Goal: Task Accomplishment & Management: Complete application form

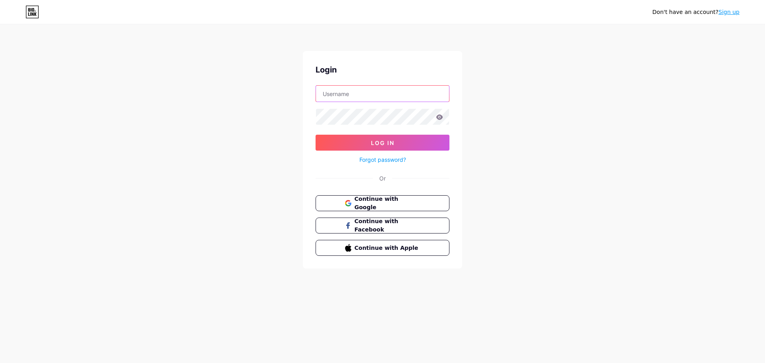
click at [372, 98] on input "text" at bounding box center [382, 94] width 133 height 16
click at [351, 208] on button "Continue with Google" at bounding box center [382, 203] width 136 height 16
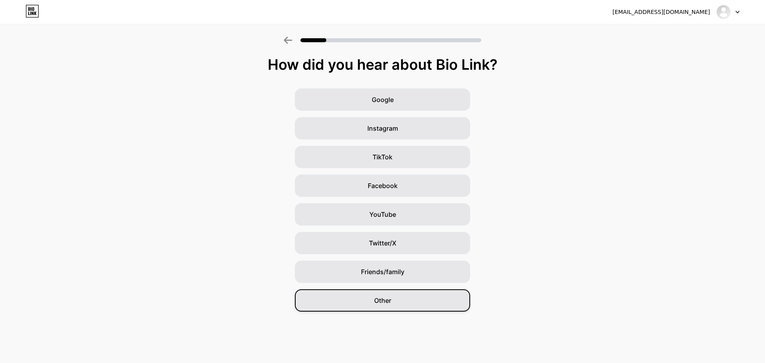
click at [378, 295] on div "Other" at bounding box center [382, 300] width 175 height 22
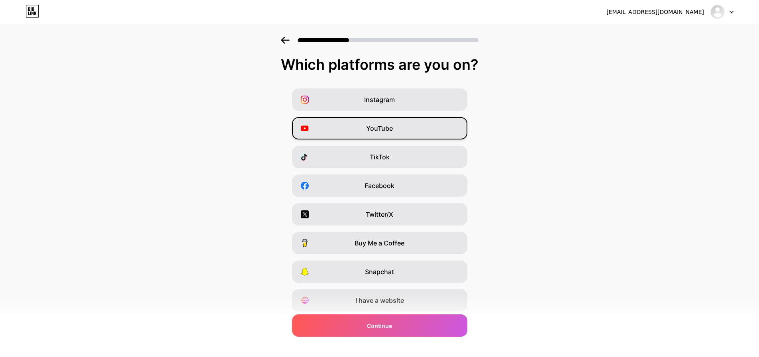
click at [357, 120] on div "YouTube" at bounding box center [379, 128] width 175 height 22
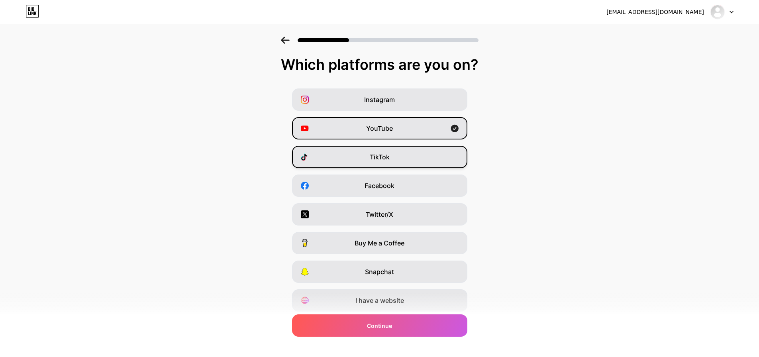
click at [383, 156] on span "TikTok" at bounding box center [380, 157] width 20 height 10
click at [413, 125] on div "YouTube" at bounding box center [379, 128] width 175 height 22
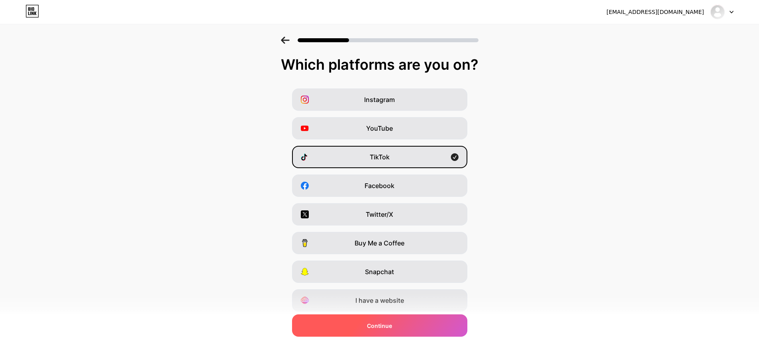
click at [383, 333] on div "Continue" at bounding box center [379, 325] width 175 height 22
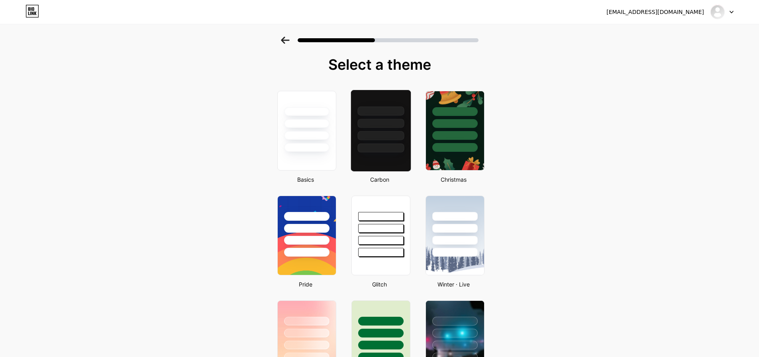
click at [388, 164] on div at bounding box center [380, 131] width 61 height 82
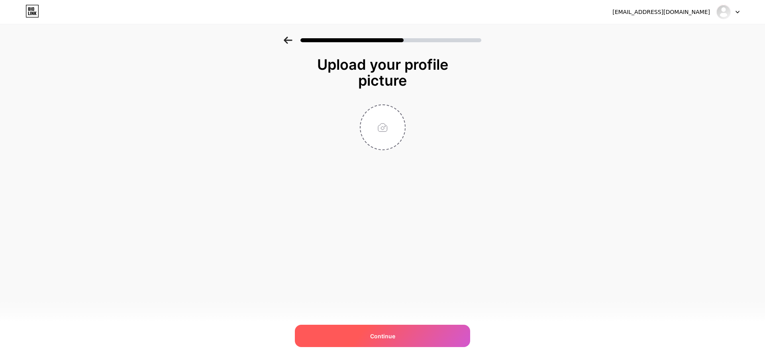
click at [399, 338] on div "Continue" at bounding box center [382, 336] width 175 height 22
